Goal: Transaction & Acquisition: Book appointment/travel/reservation

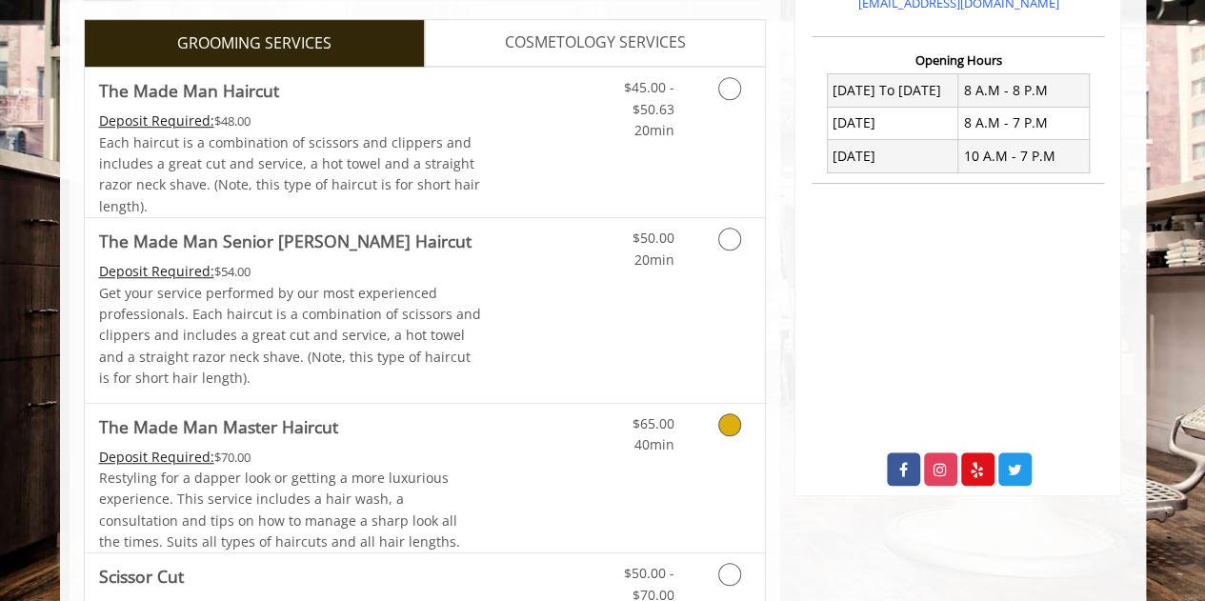
scroll to position [446, 0]
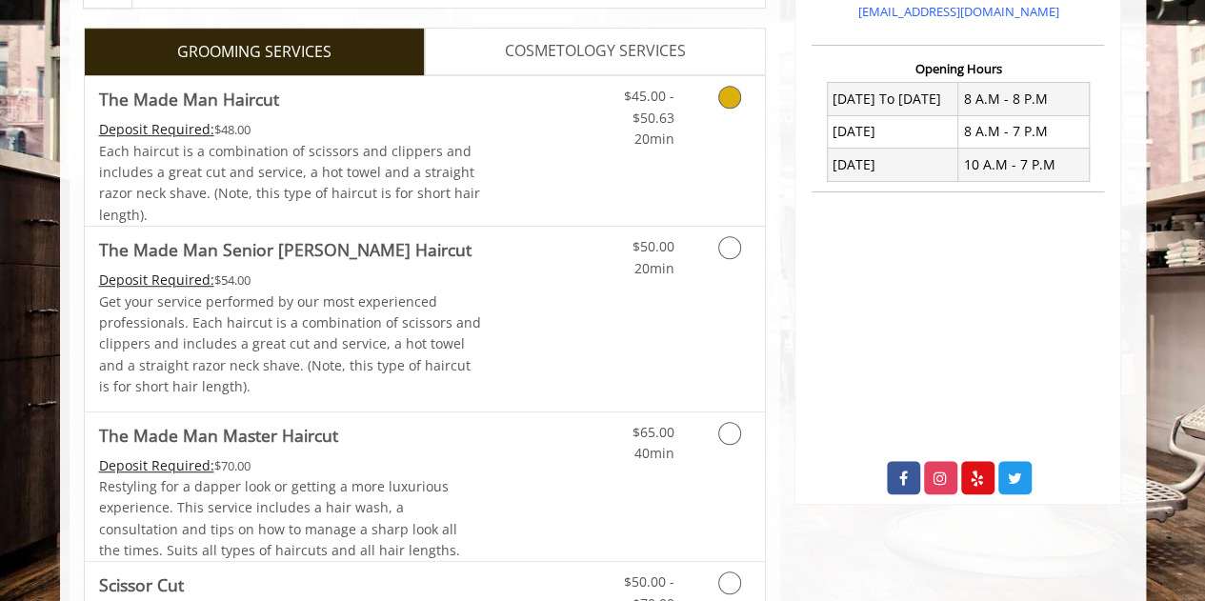
click at [743, 95] on link "Grooming services" at bounding box center [726, 112] width 49 height 73
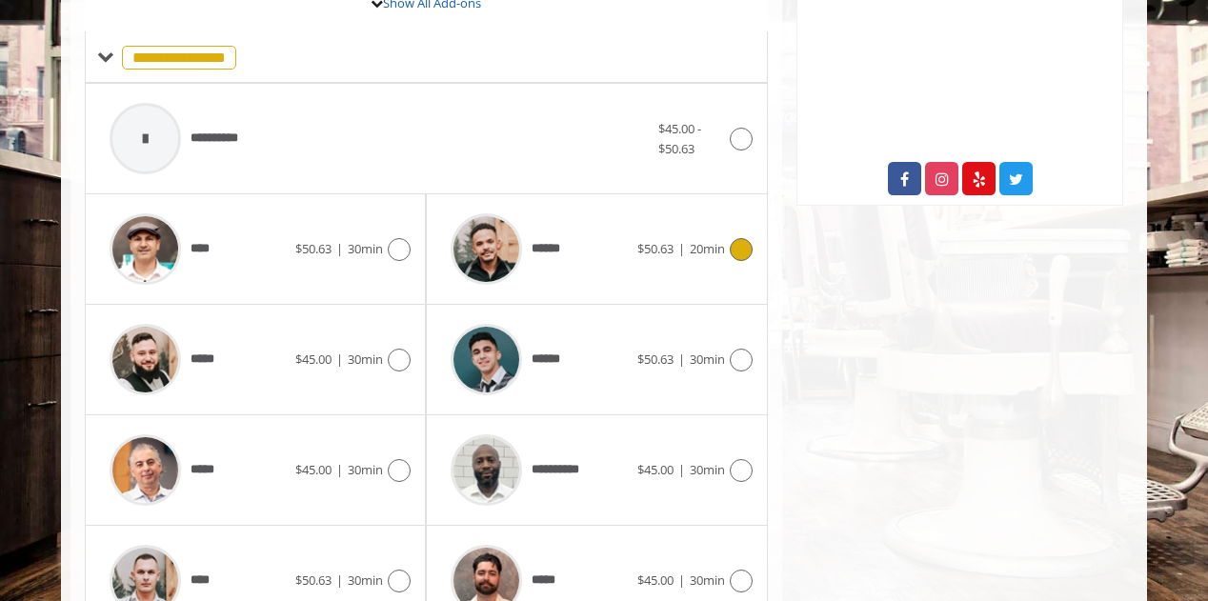
scroll to position [751, 0]
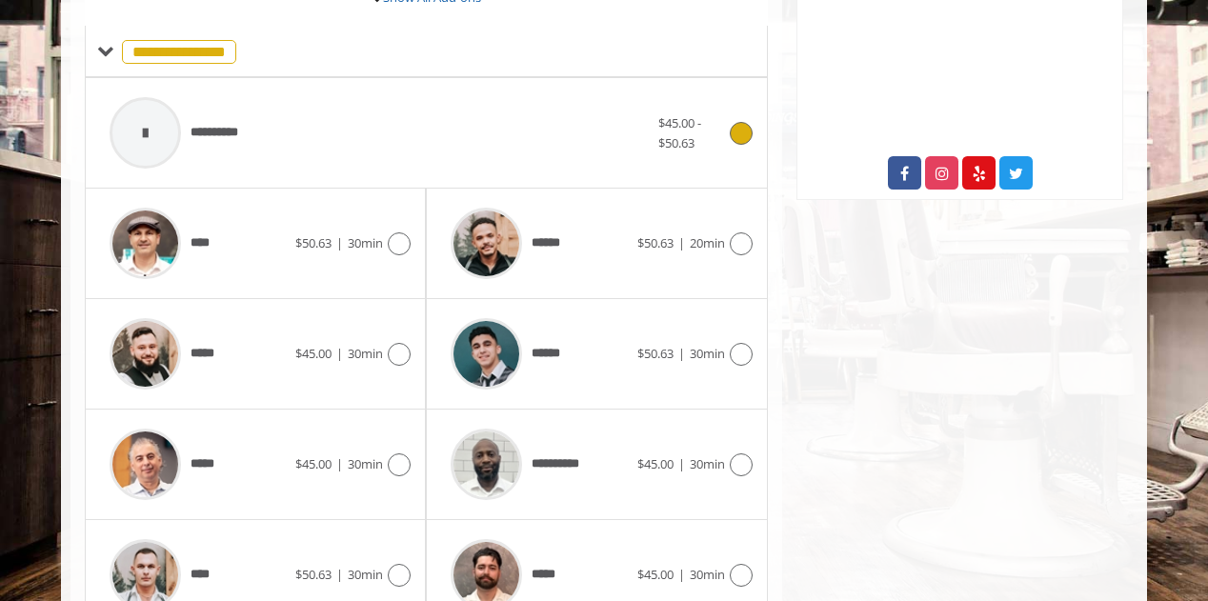
click at [745, 129] on icon at bounding box center [741, 133] width 23 height 23
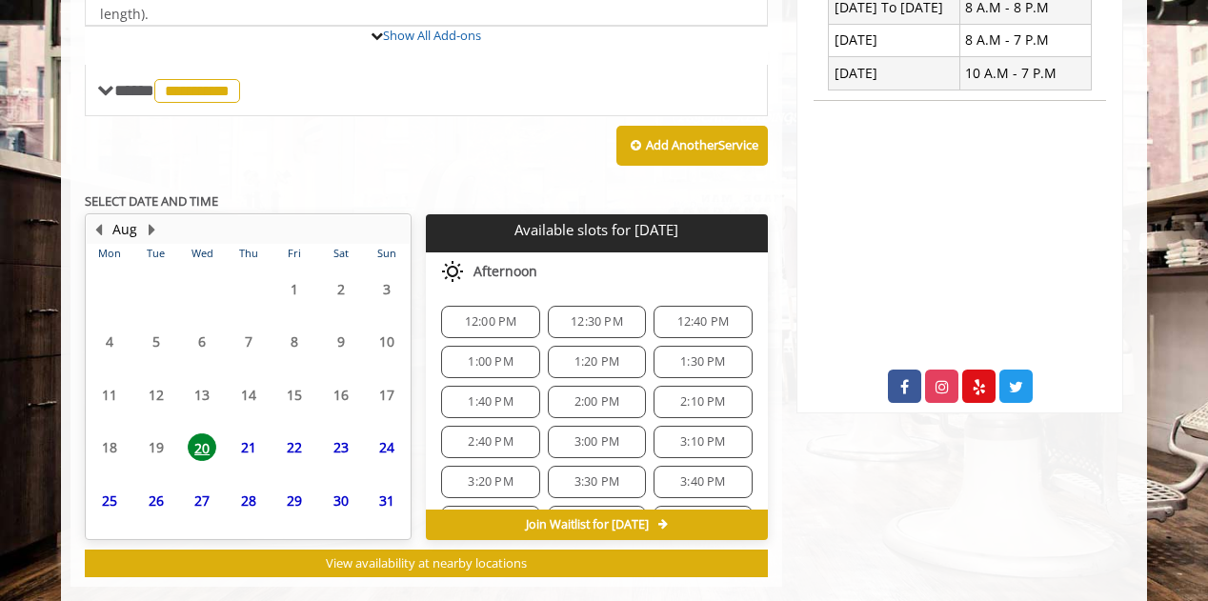
scroll to position [739, 0]
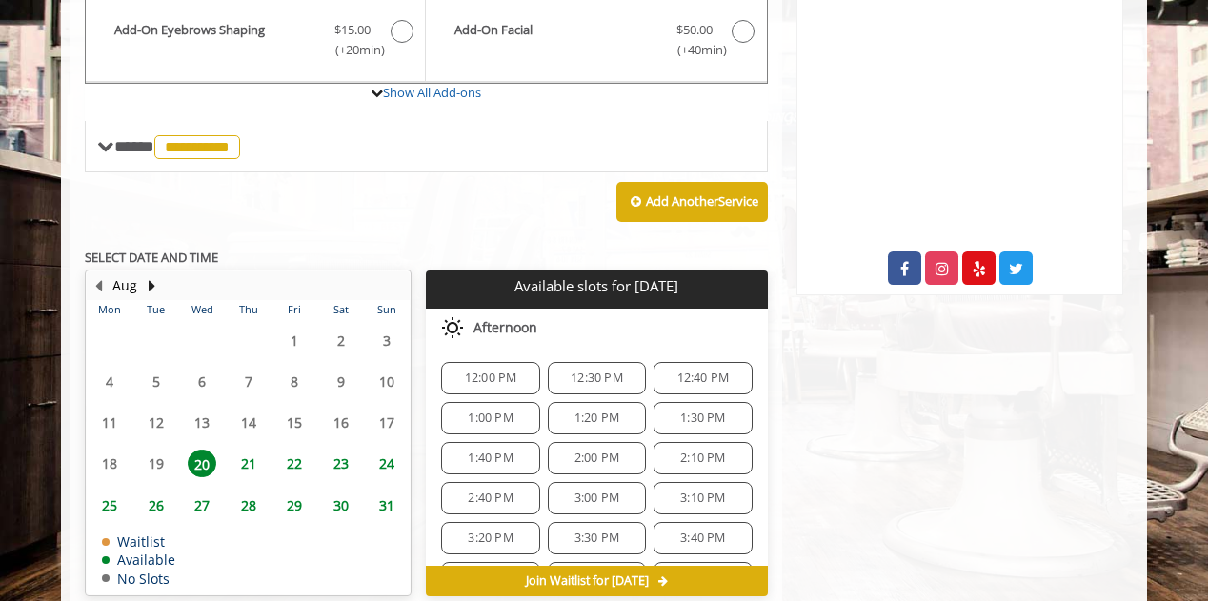
click at [509, 371] on span "12:00 PM" at bounding box center [491, 378] width 52 height 15
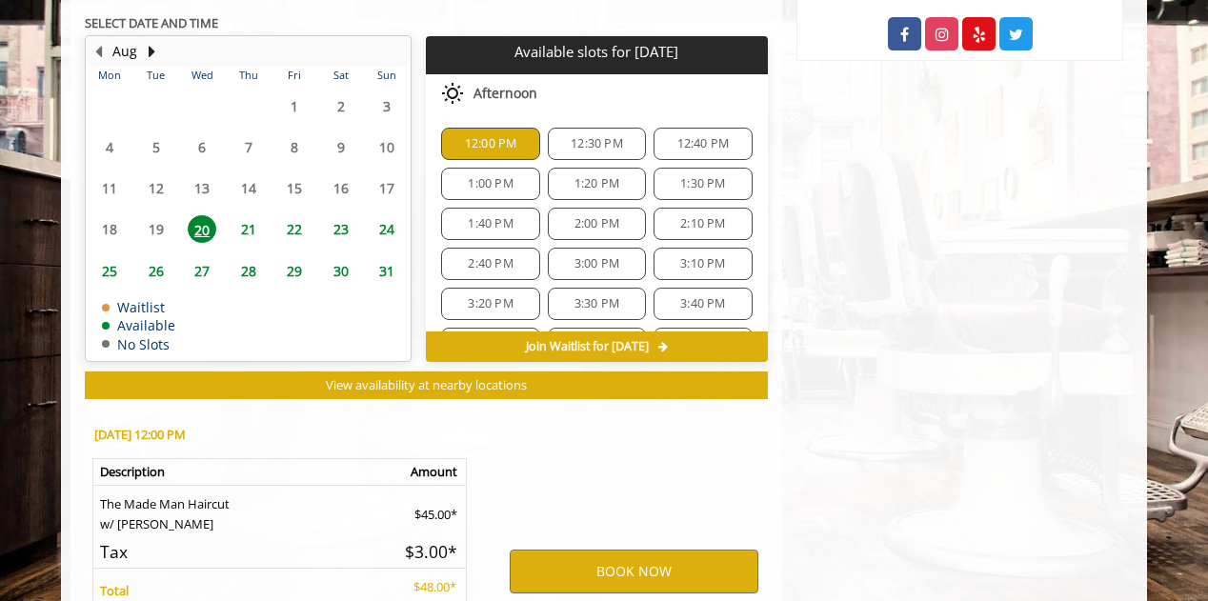
scroll to position [1082, 0]
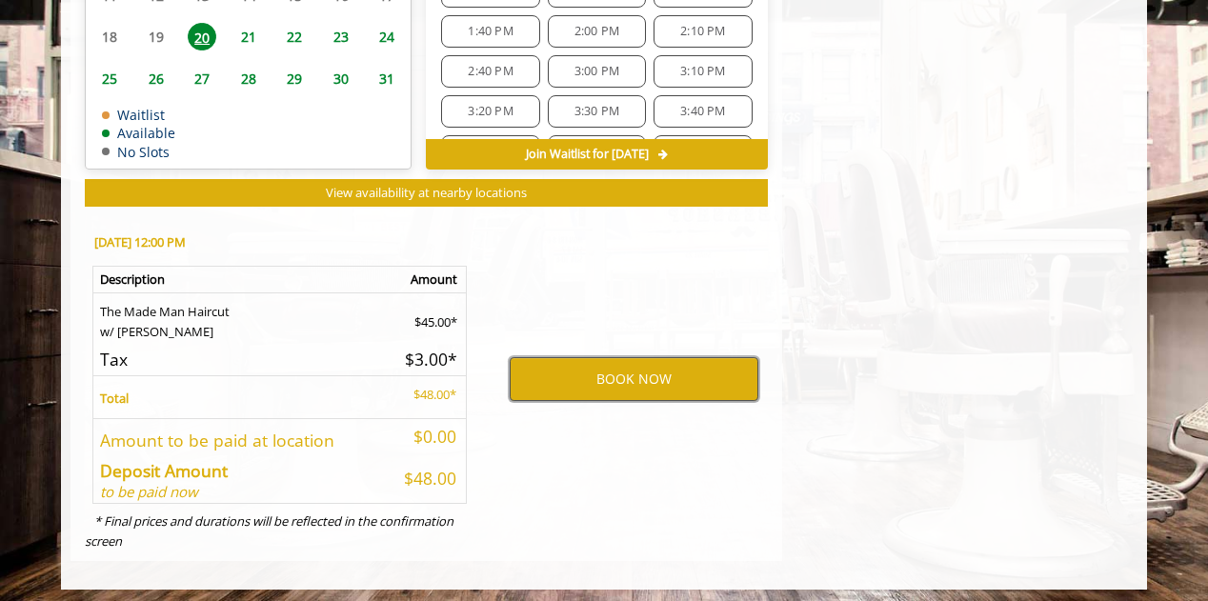
click at [635, 369] on button "BOOK NOW" at bounding box center [634, 379] width 249 height 44
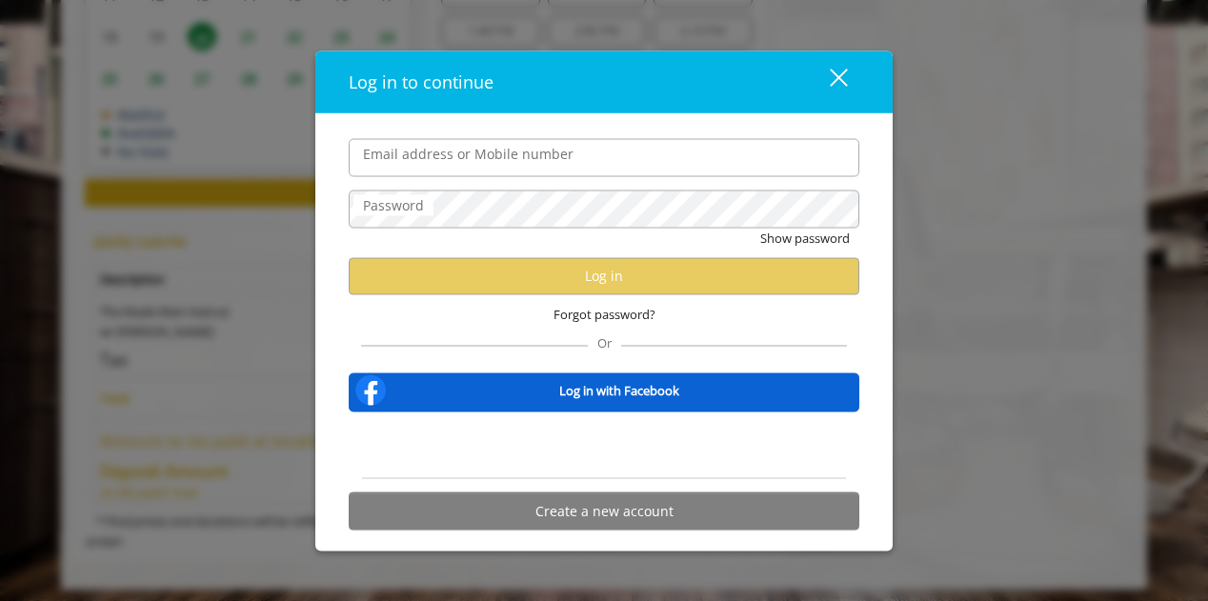
click at [837, 79] on div "close dialog" at bounding box center [839, 78] width 18 height 18
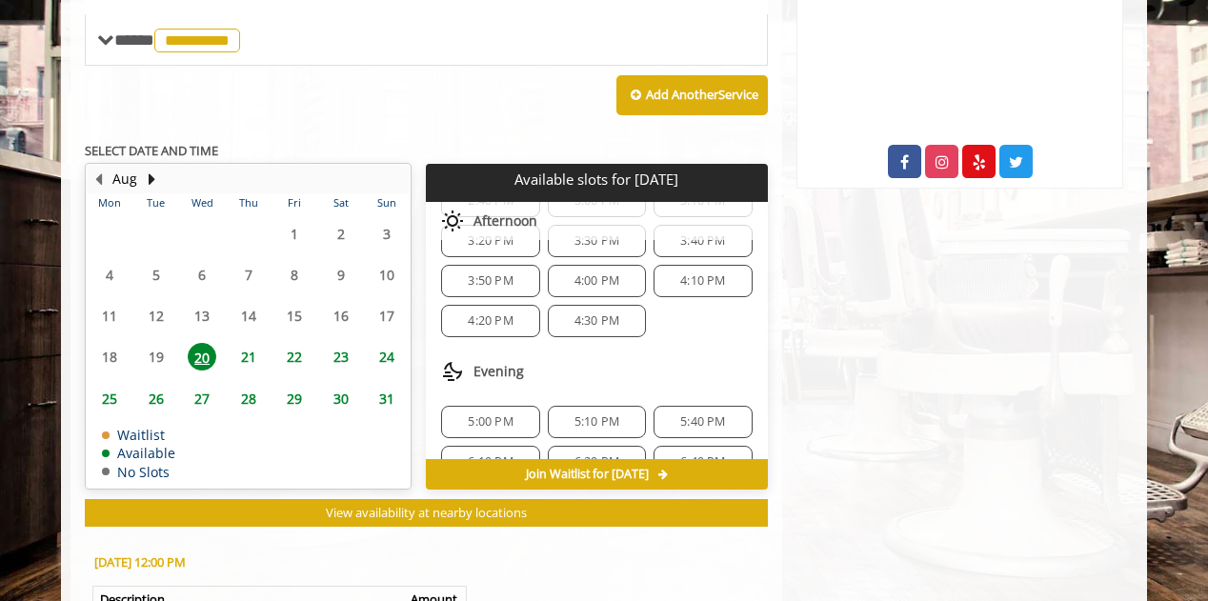
scroll to position [0, 0]
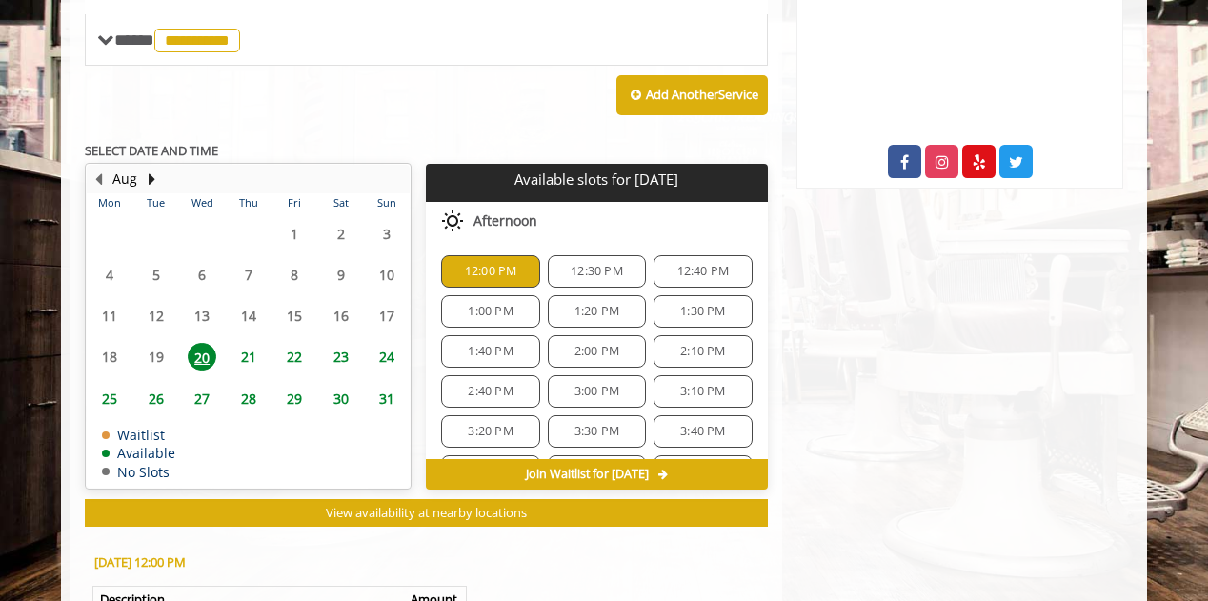
click at [502, 268] on span "12:00 PM" at bounding box center [491, 271] width 52 height 15
click at [595, 273] on span "12:30 PM" at bounding box center [597, 271] width 52 height 15
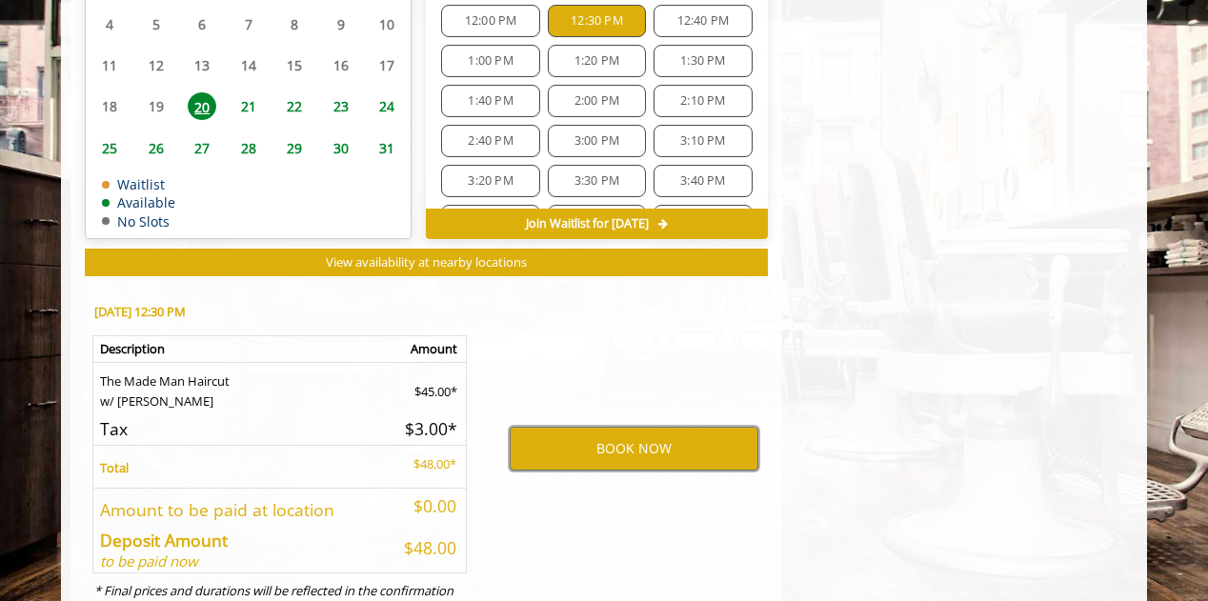
scroll to position [987, 0]
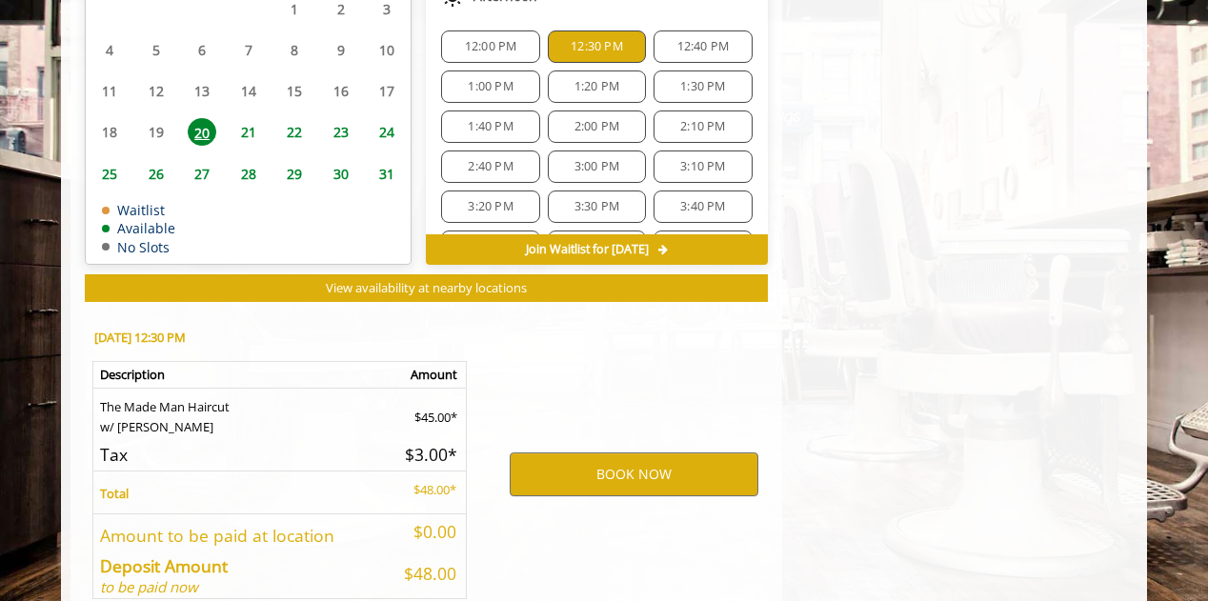
click at [690, 41] on span "12:40 PM" at bounding box center [703, 46] width 52 height 15
click at [496, 39] on span "12:00 PM" at bounding box center [491, 46] width 52 height 15
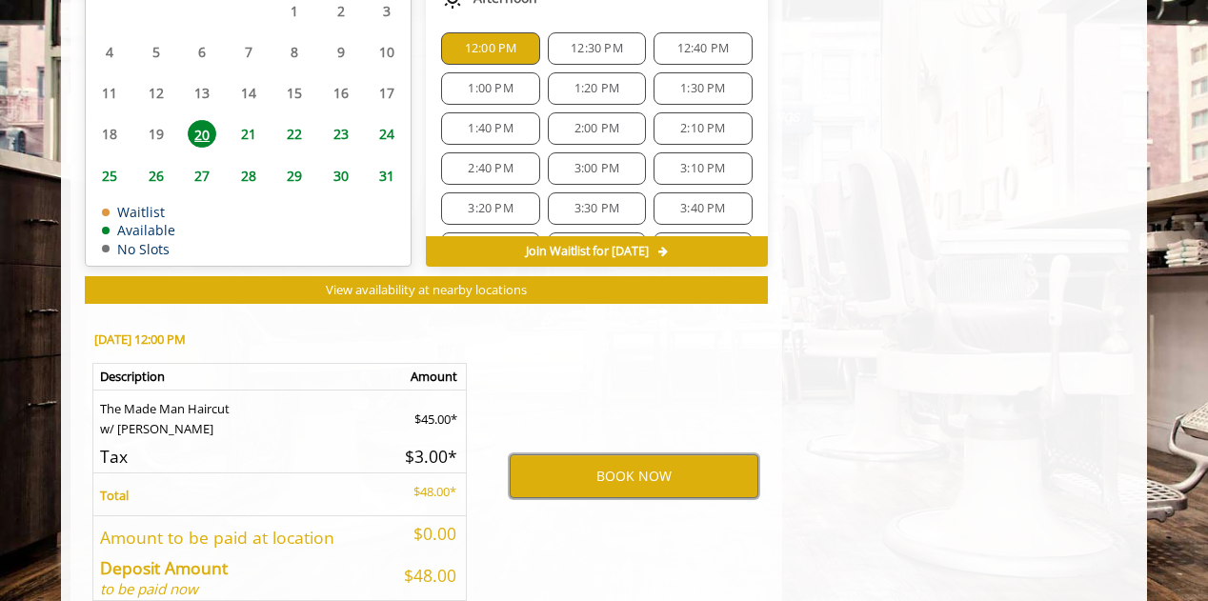
scroll to position [797, 0]
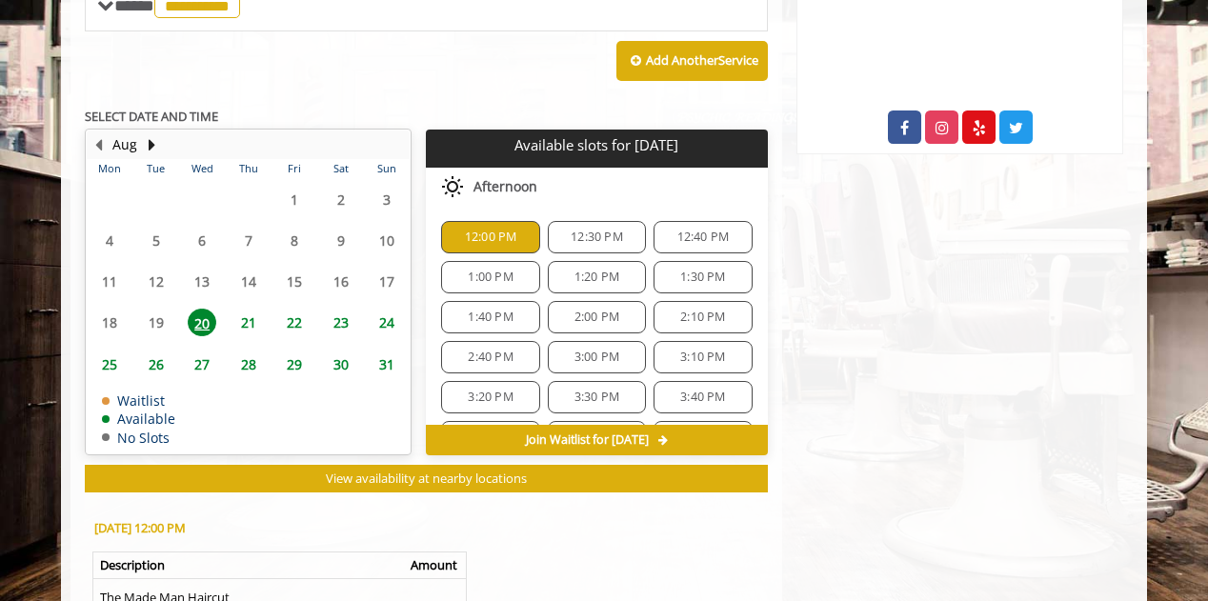
click at [503, 230] on span "12:00 PM" at bounding box center [491, 237] width 52 height 15
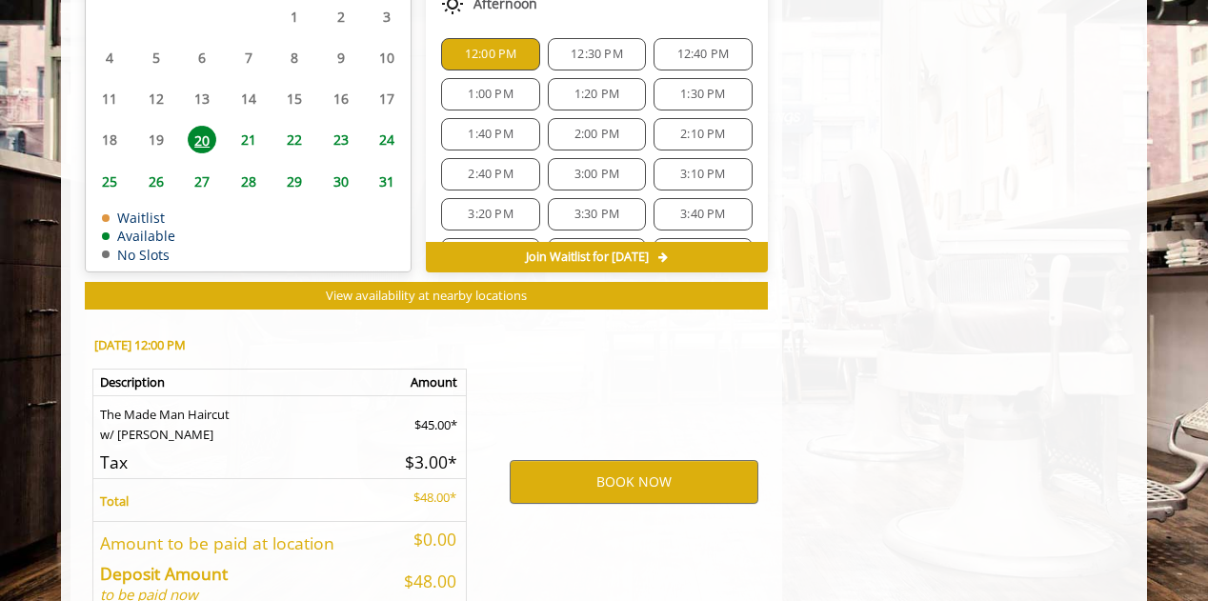
scroll to position [987, 0]
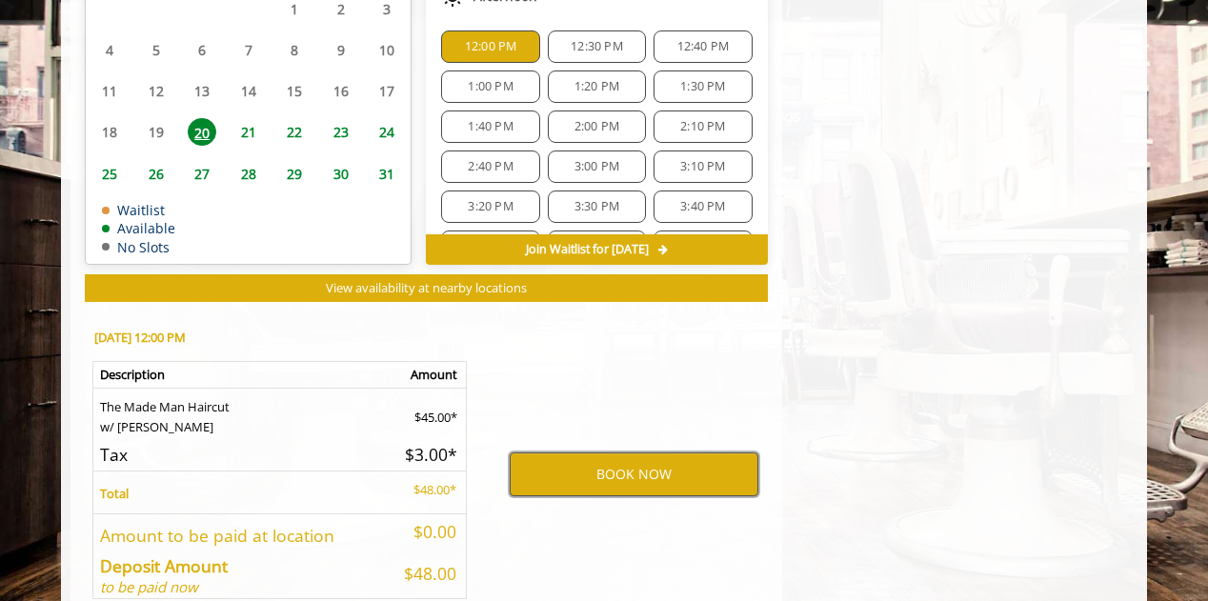
click at [679, 458] on button "BOOK NOW" at bounding box center [634, 475] width 249 height 44
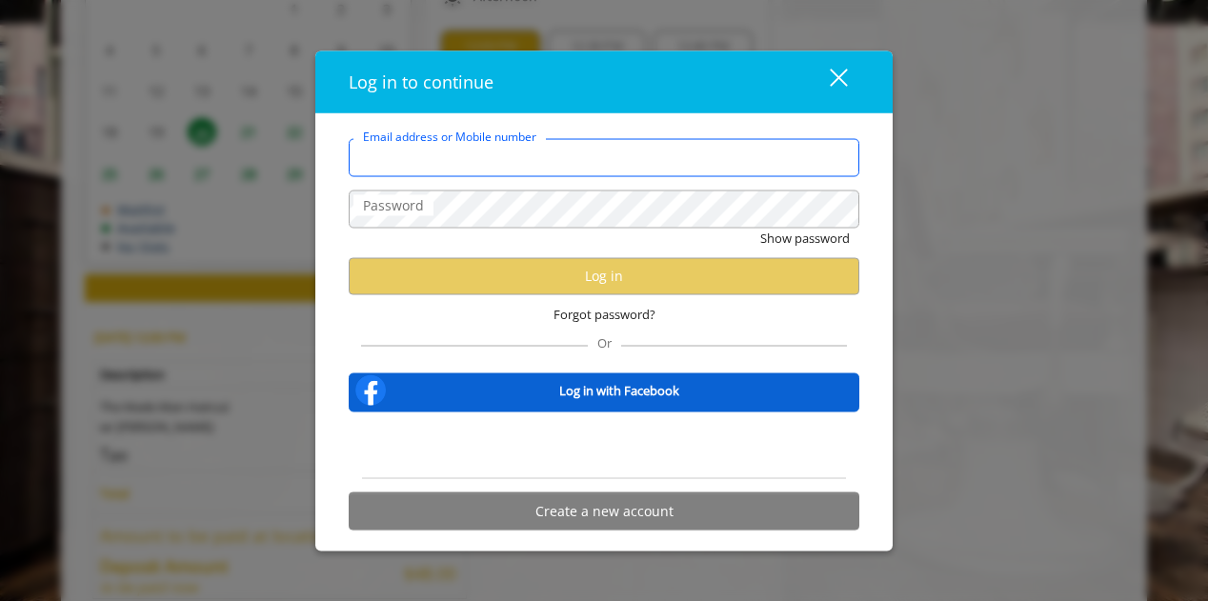
click at [574, 171] on input "Email address or Mobile number" at bounding box center [604, 157] width 511 height 38
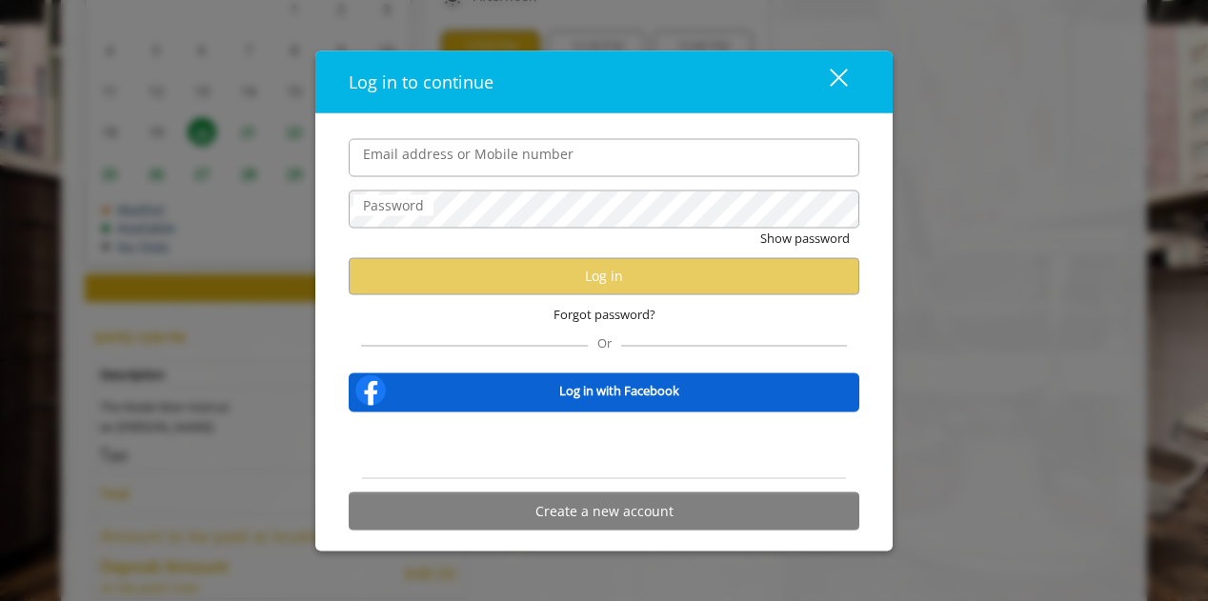
click at [839, 75] on div "close" at bounding box center [827, 82] width 38 height 29
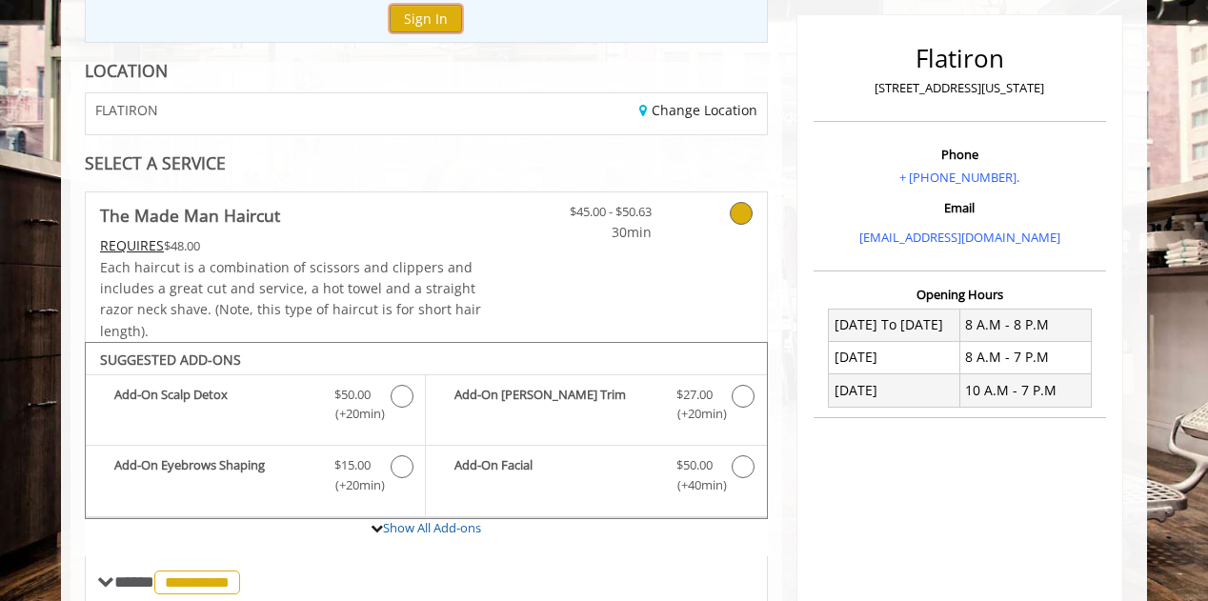
scroll to position [191, 0]
